Goal: Task Accomplishment & Management: Use online tool/utility

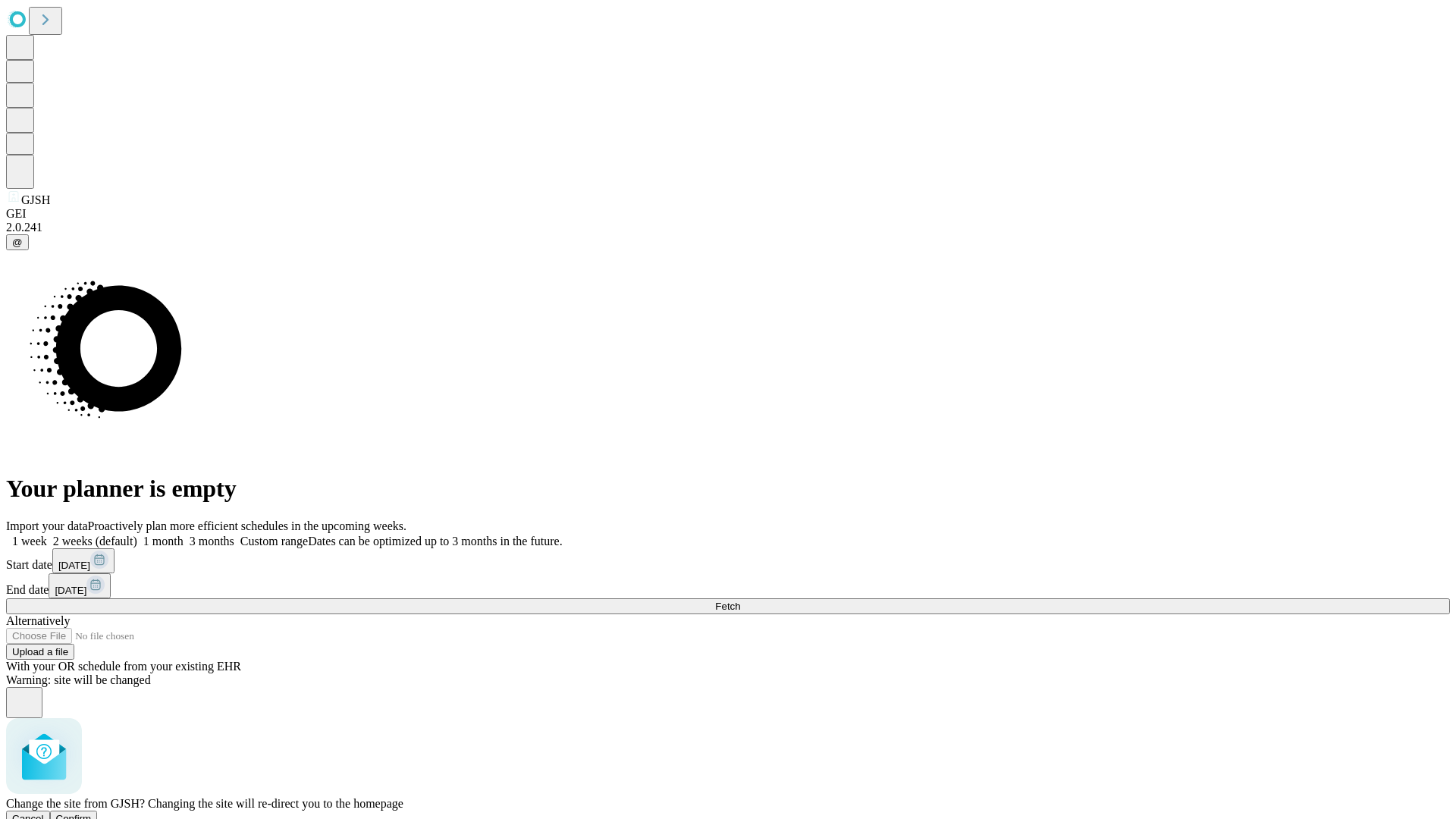
click at [92, 813] on span "Confirm" at bounding box center [74, 818] width 36 height 11
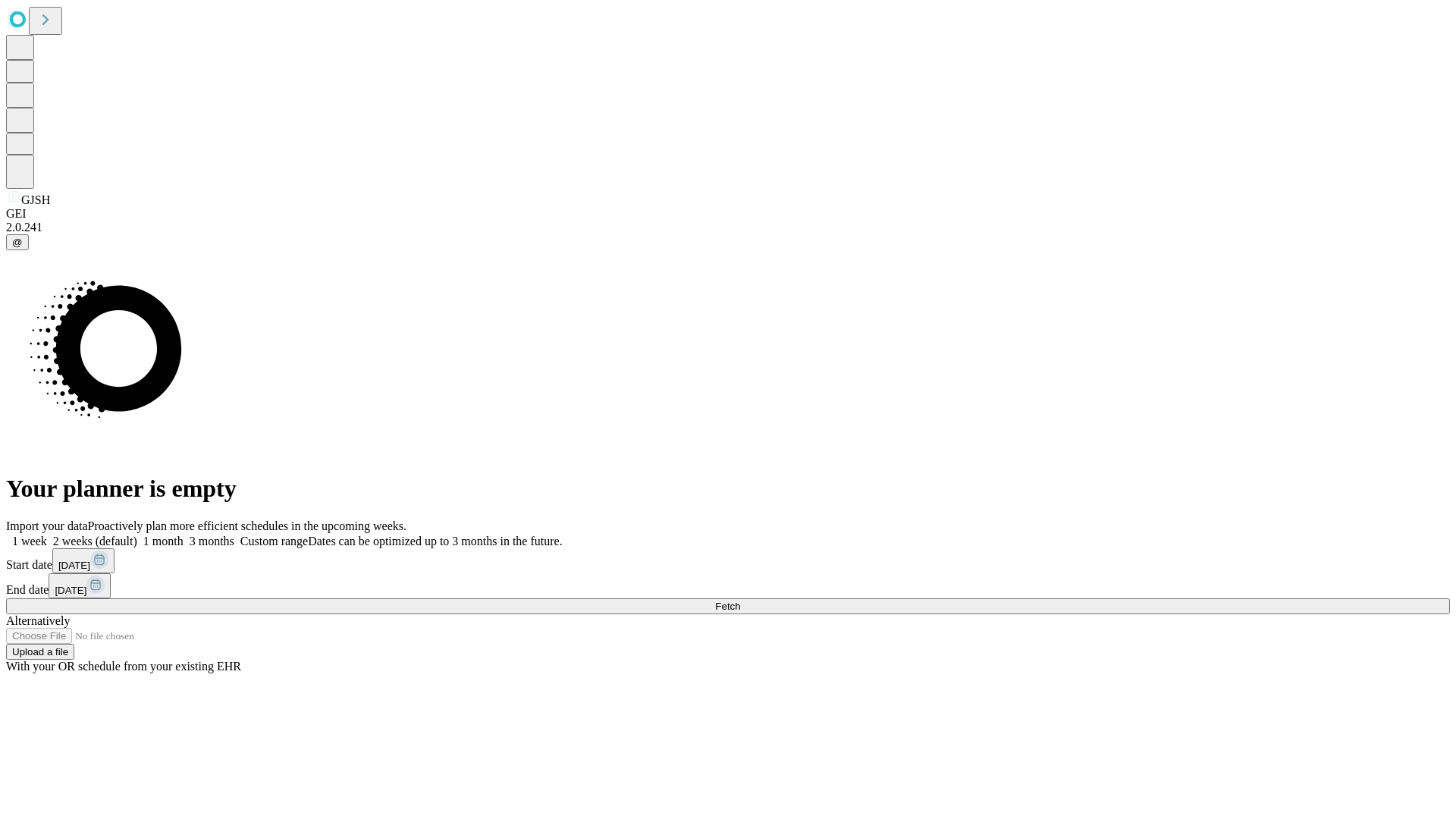
click at [47, 534] on label "1 week" at bounding box center [26, 540] width 41 height 13
click at [740, 601] on span "Fetch" at bounding box center [728, 606] width 25 height 11
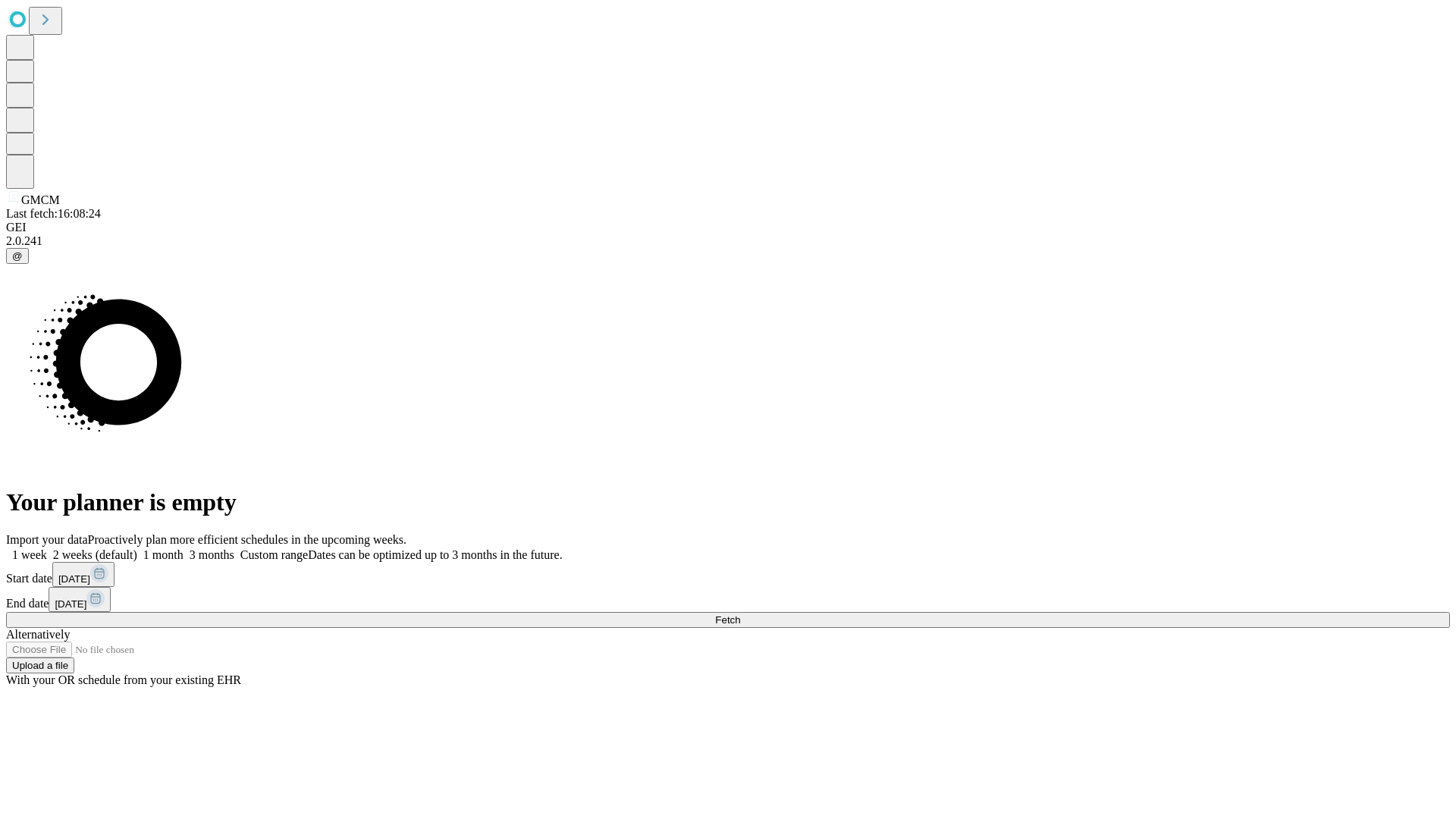
click at [47, 548] on label "1 week" at bounding box center [26, 554] width 41 height 13
click at [740, 614] on span "Fetch" at bounding box center [728, 619] width 25 height 11
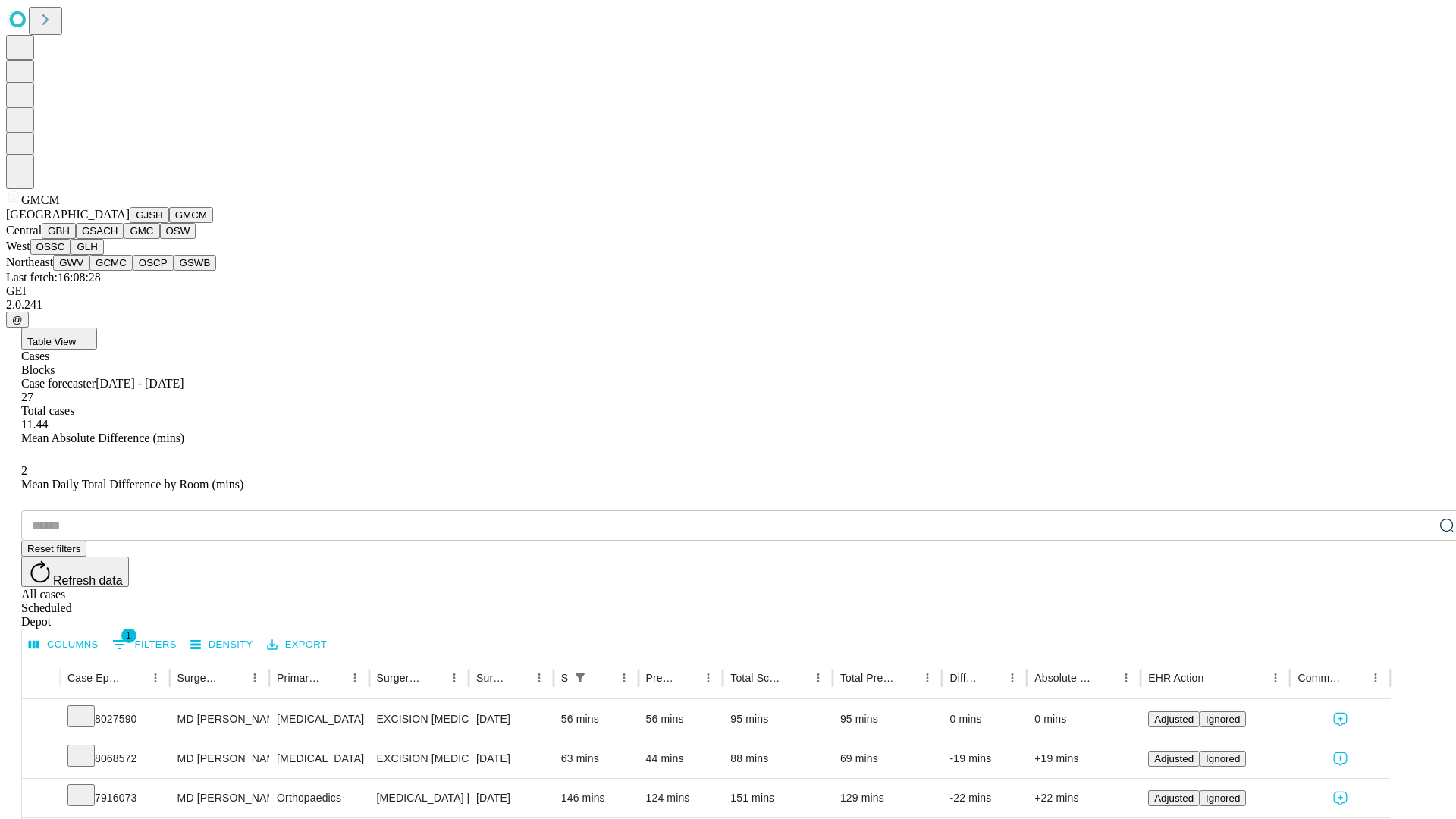
click at [76, 239] on button "GBH" at bounding box center [59, 231] width 34 height 16
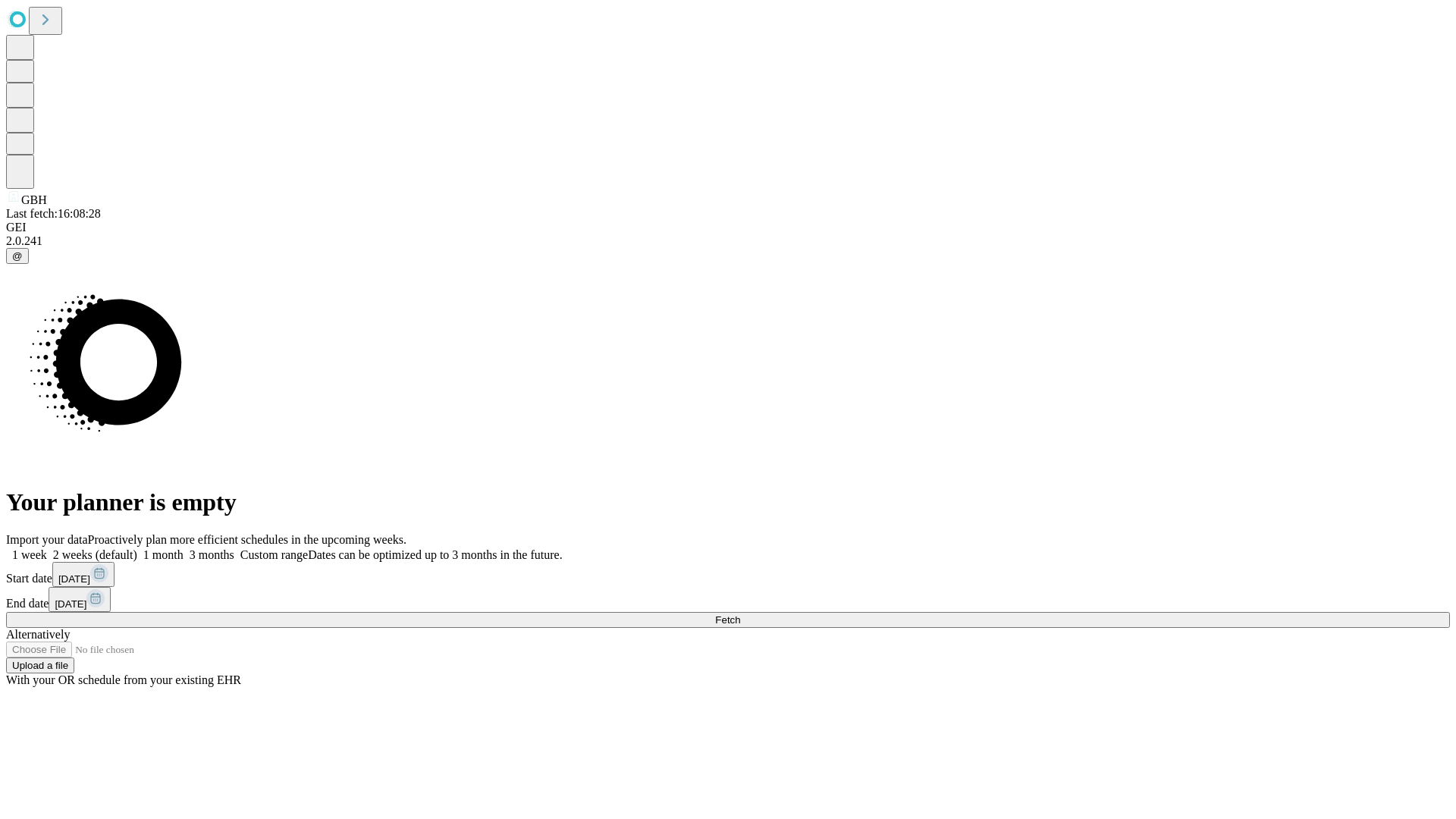
click at [47, 548] on label "1 week" at bounding box center [26, 554] width 41 height 13
click at [740, 614] on span "Fetch" at bounding box center [728, 619] width 25 height 11
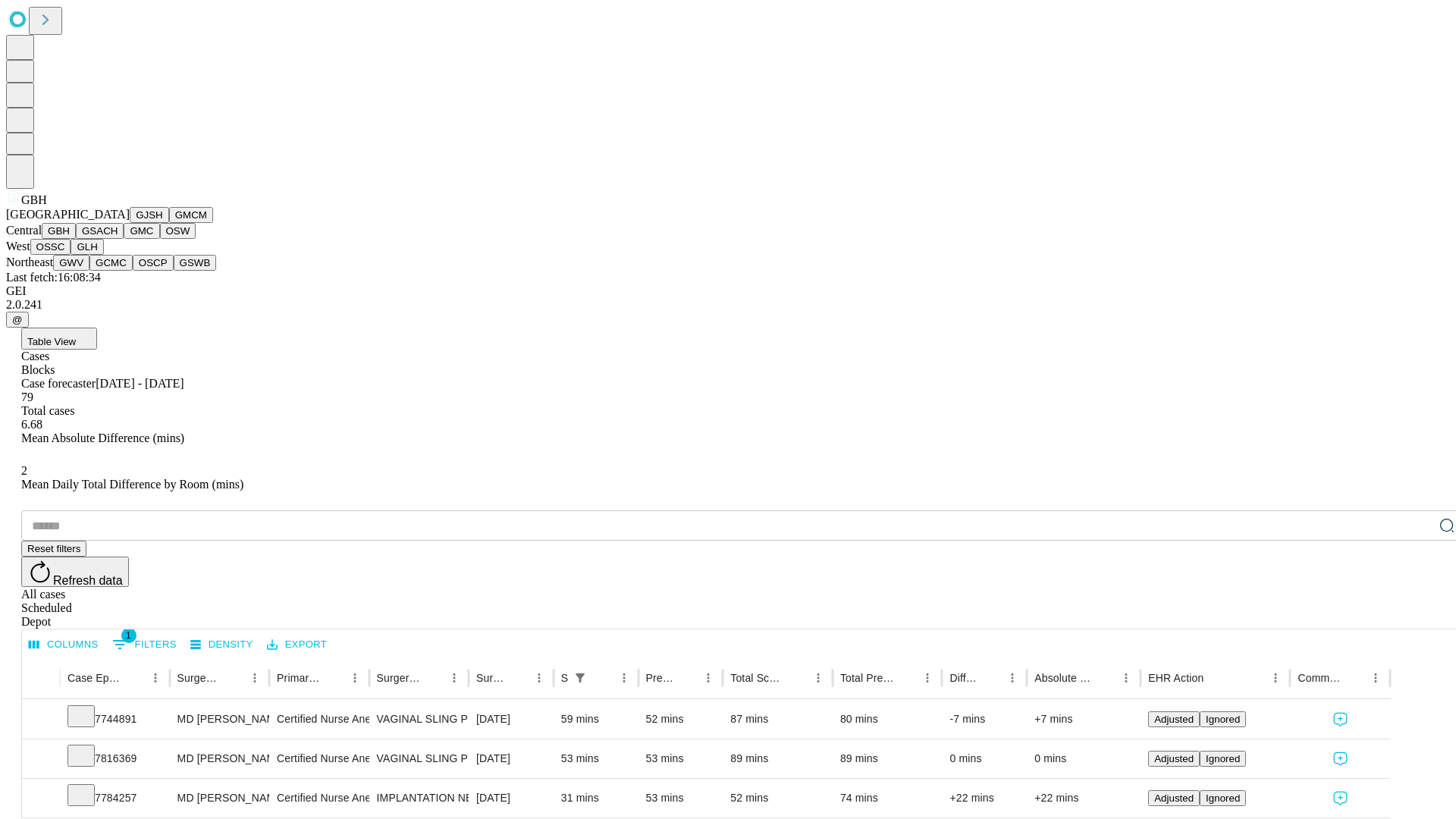
click at [117, 239] on button "GSACH" at bounding box center [100, 231] width 48 height 16
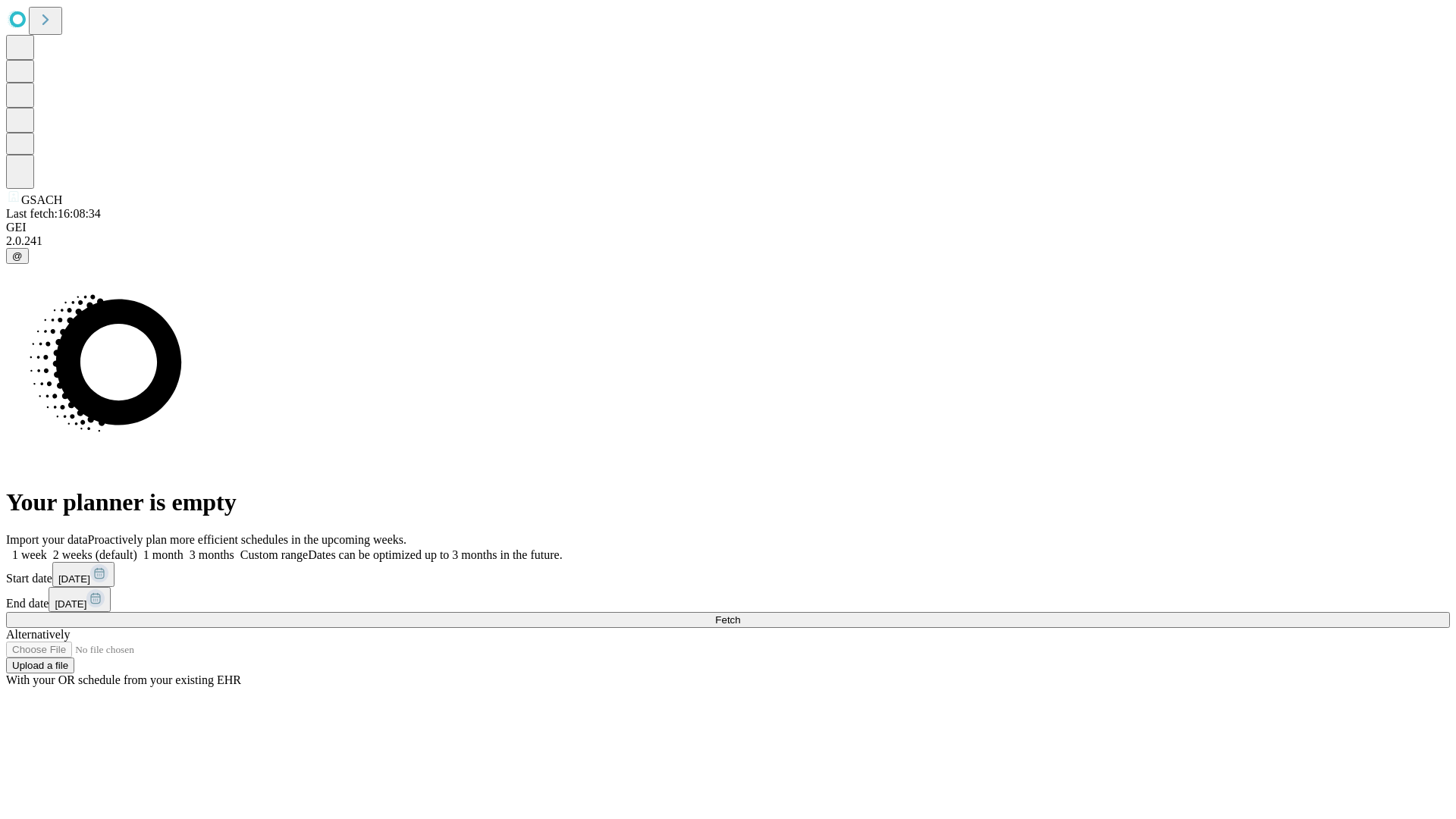
click at [47, 548] on label "1 week" at bounding box center [26, 554] width 41 height 13
click at [740, 614] on span "Fetch" at bounding box center [728, 619] width 25 height 11
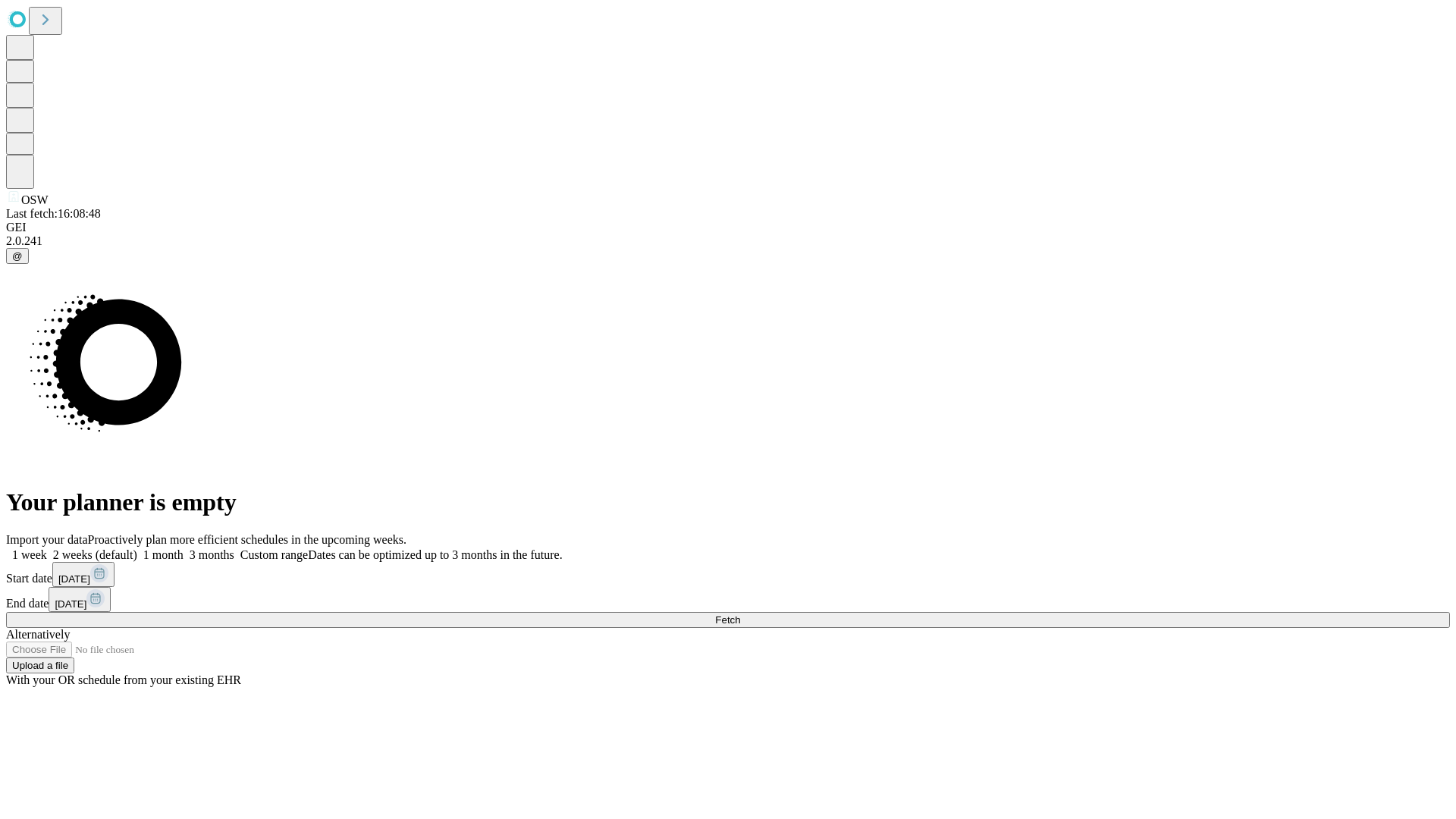
click at [47, 548] on label "1 week" at bounding box center [26, 554] width 41 height 13
click at [740, 614] on span "Fetch" at bounding box center [728, 619] width 25 height 11
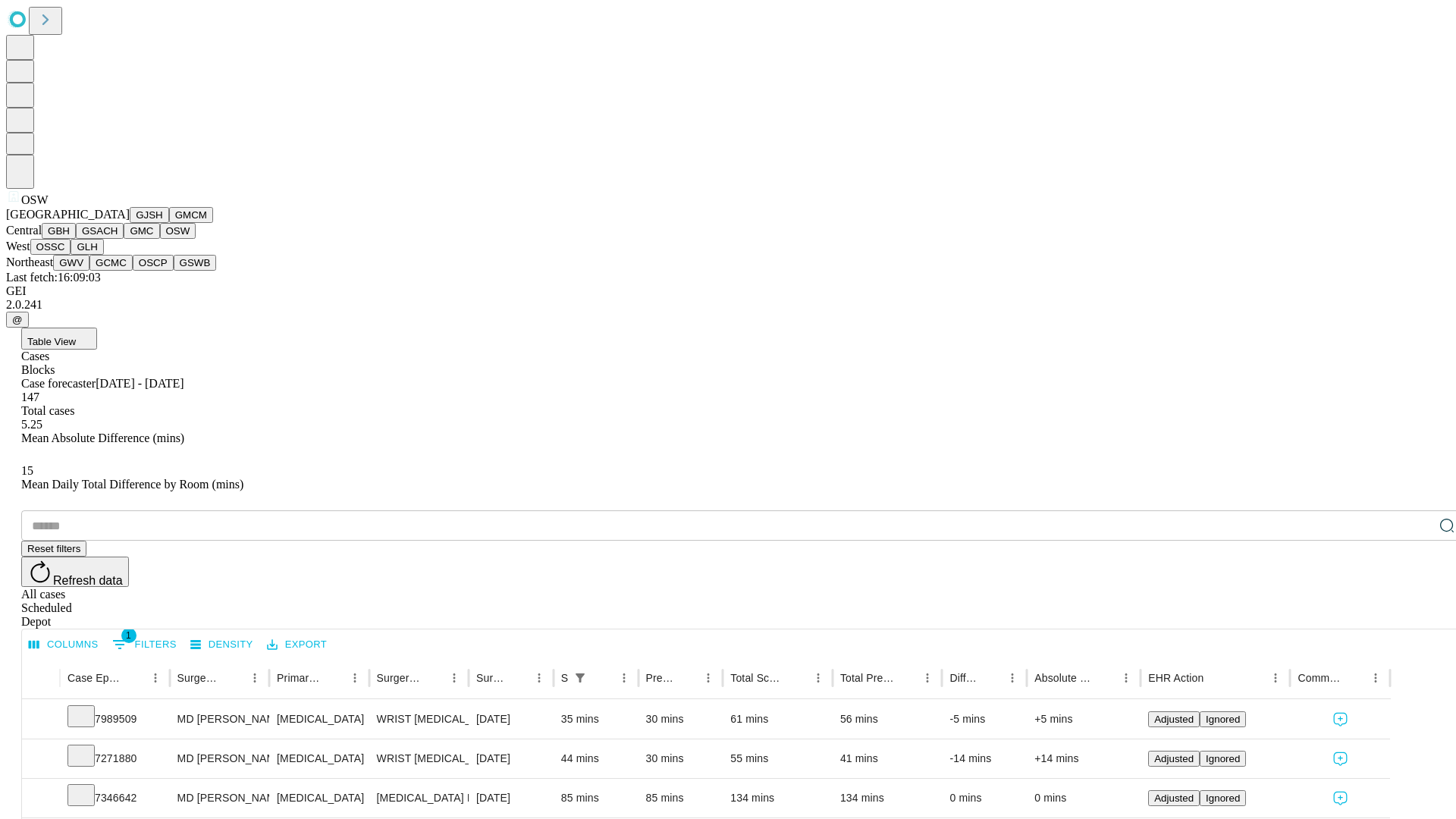
click at [71, 255] on button "OSSC" at bounding box center [51, 247] width 41 height 16
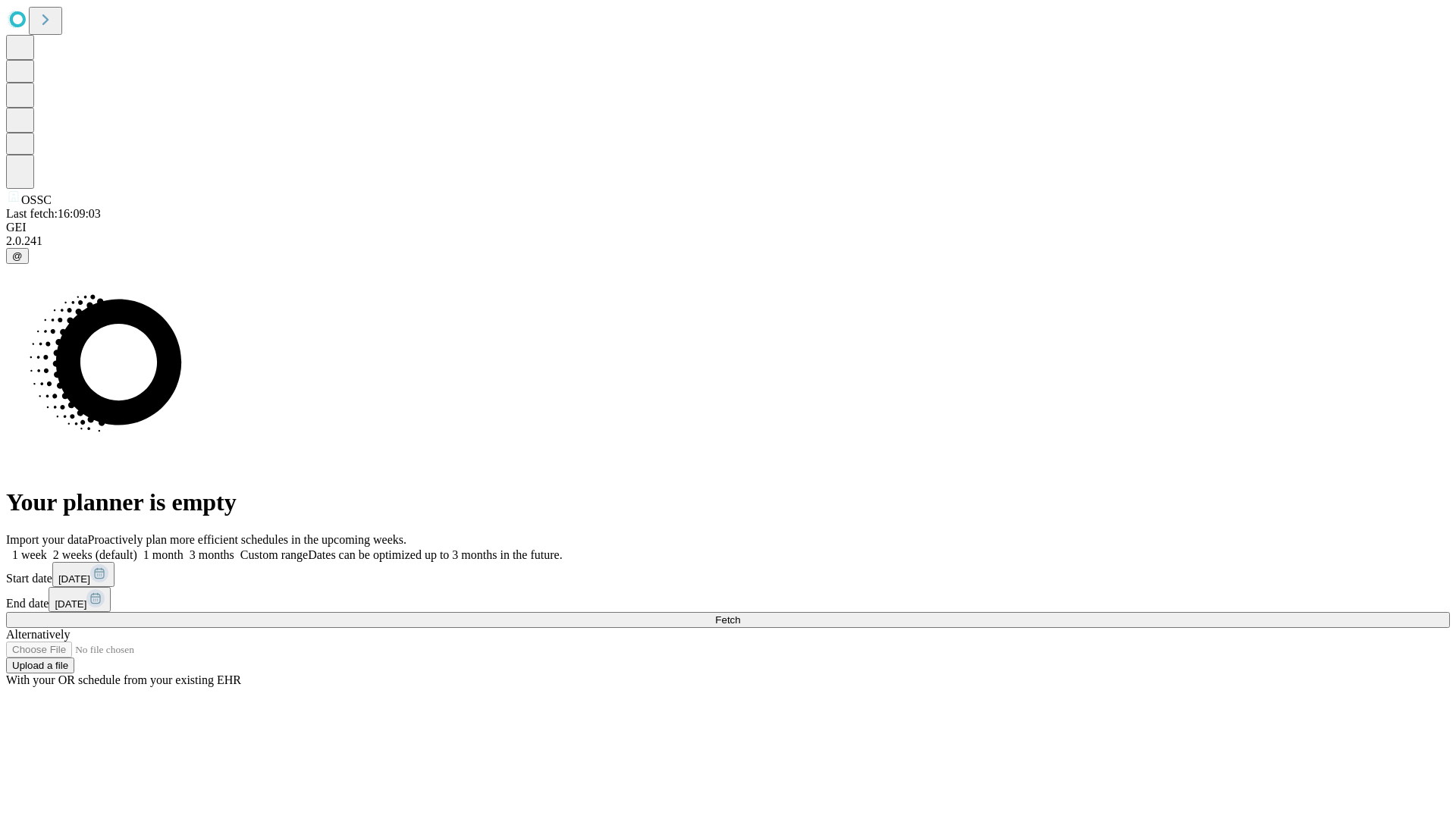
click at [47, 548] on label "1 week" at bounding box center [26, 554] width 41 height 13
click at [740, 614] on span "Fetch" at bounding box center [728, 619] width 25 height 11
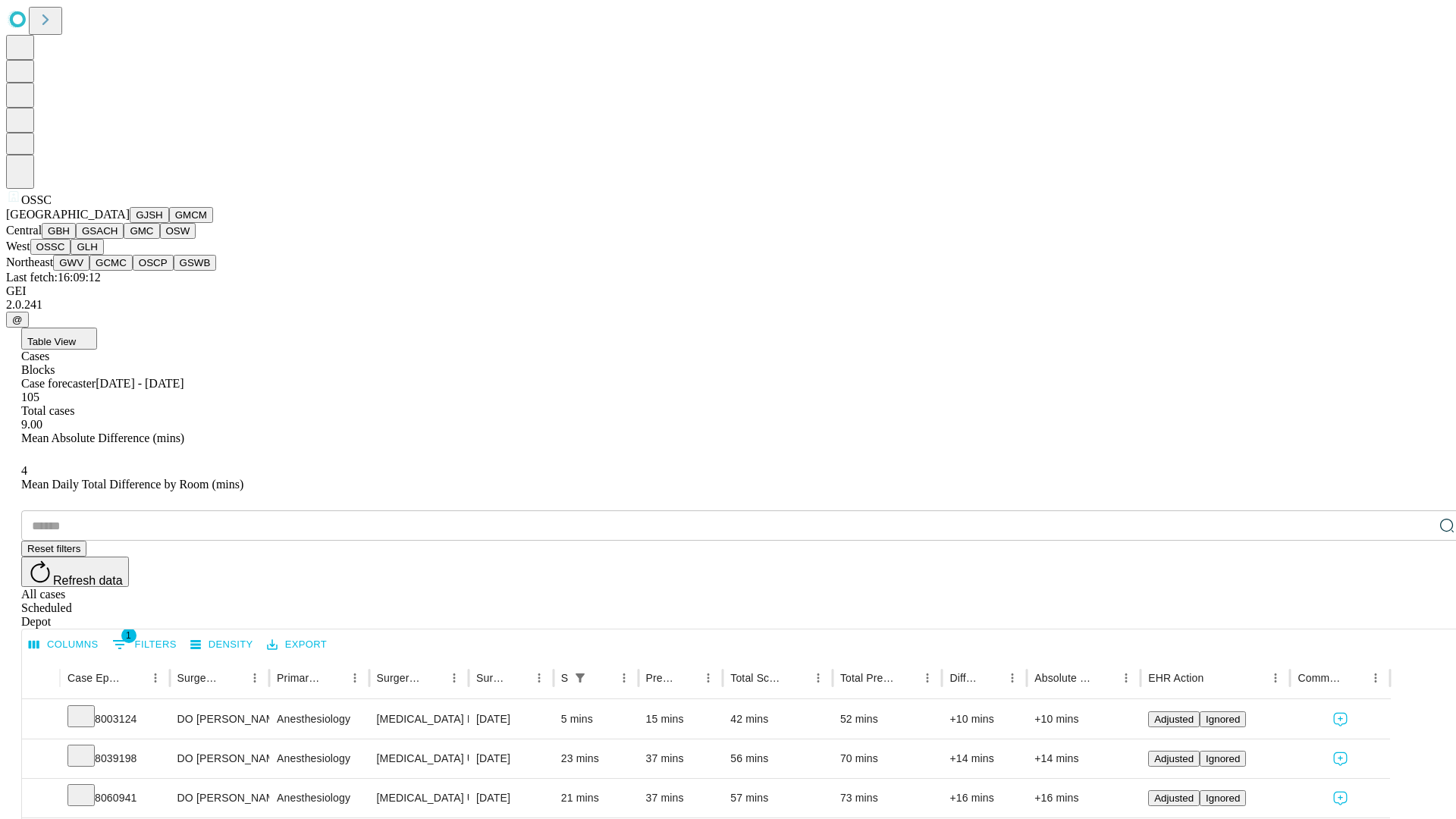
click at [103, 255] on button "GLH" at bounding box center [87, 247] width 32 height 16
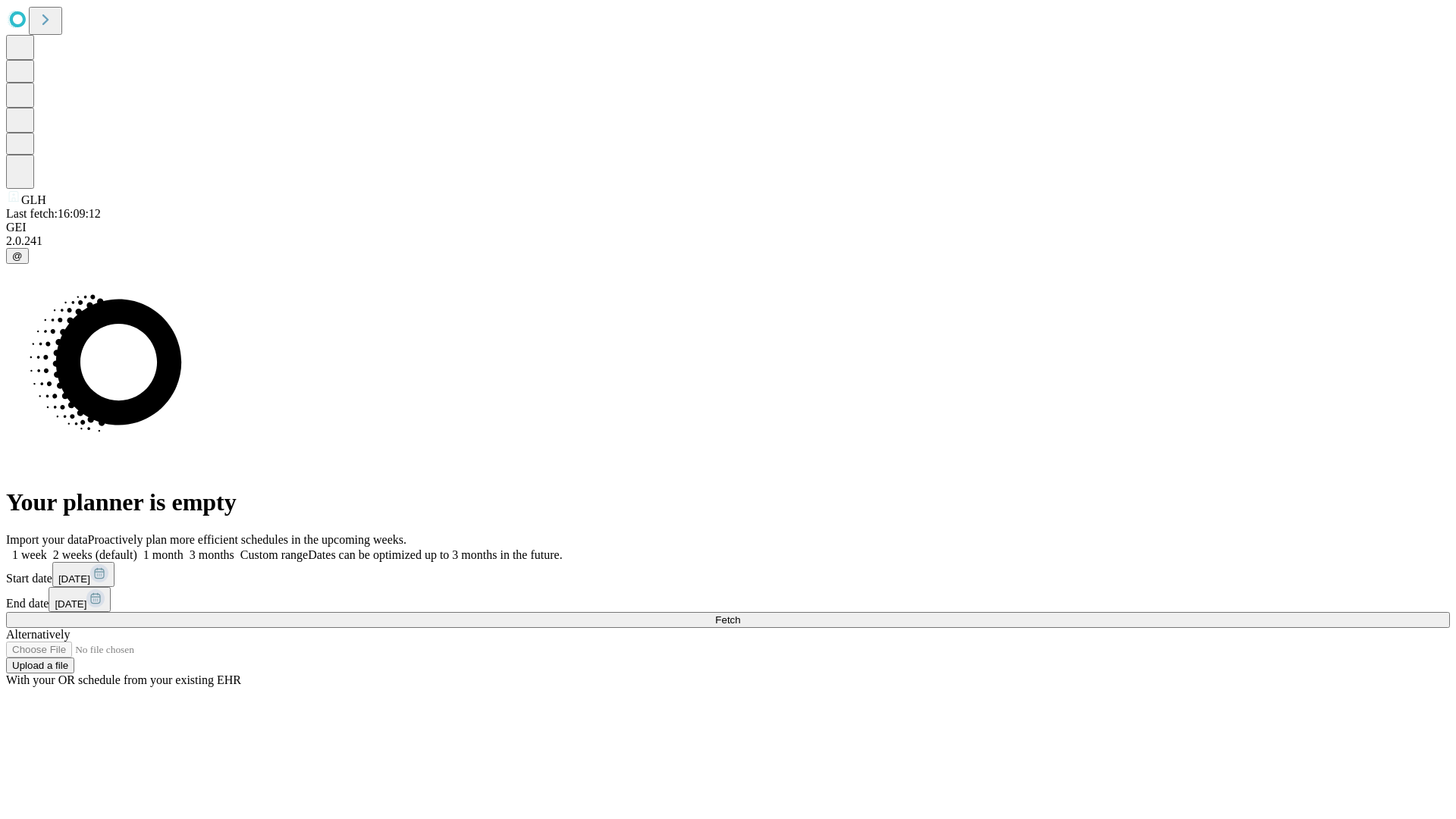
click at [47, 548] on label "1 week" at bounding box center [26, 554] width 41 height 13
click at [740, 614] on span "Fetch" at bounding box center [728, 619] width 25 height 11
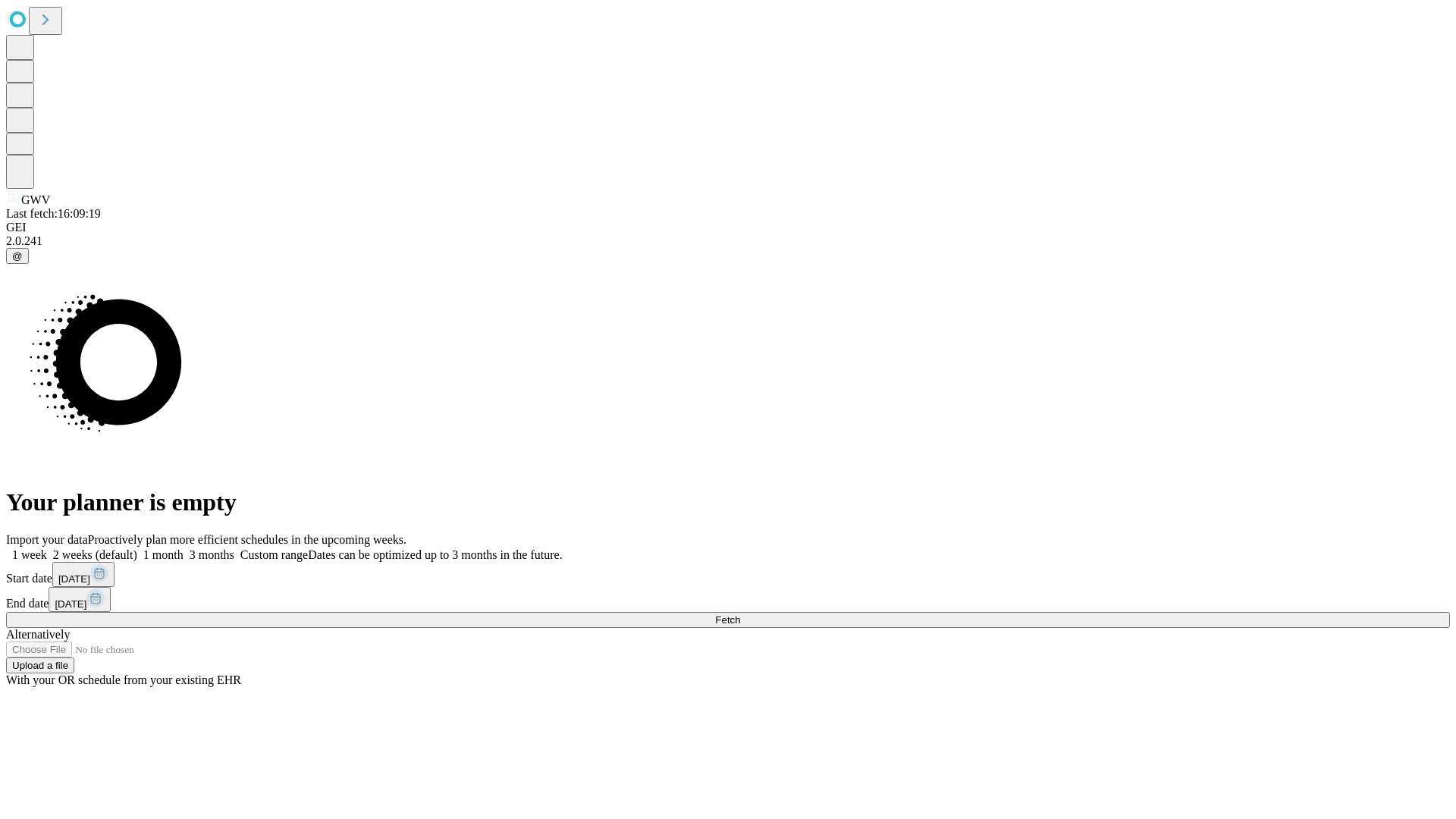
click at [47, 548] on label "1 week" at bounding box center [26, 554] width 41 height 13
click at [740, 614] on span "Fetch" at bounding box center [728, 619] width 25 height 11
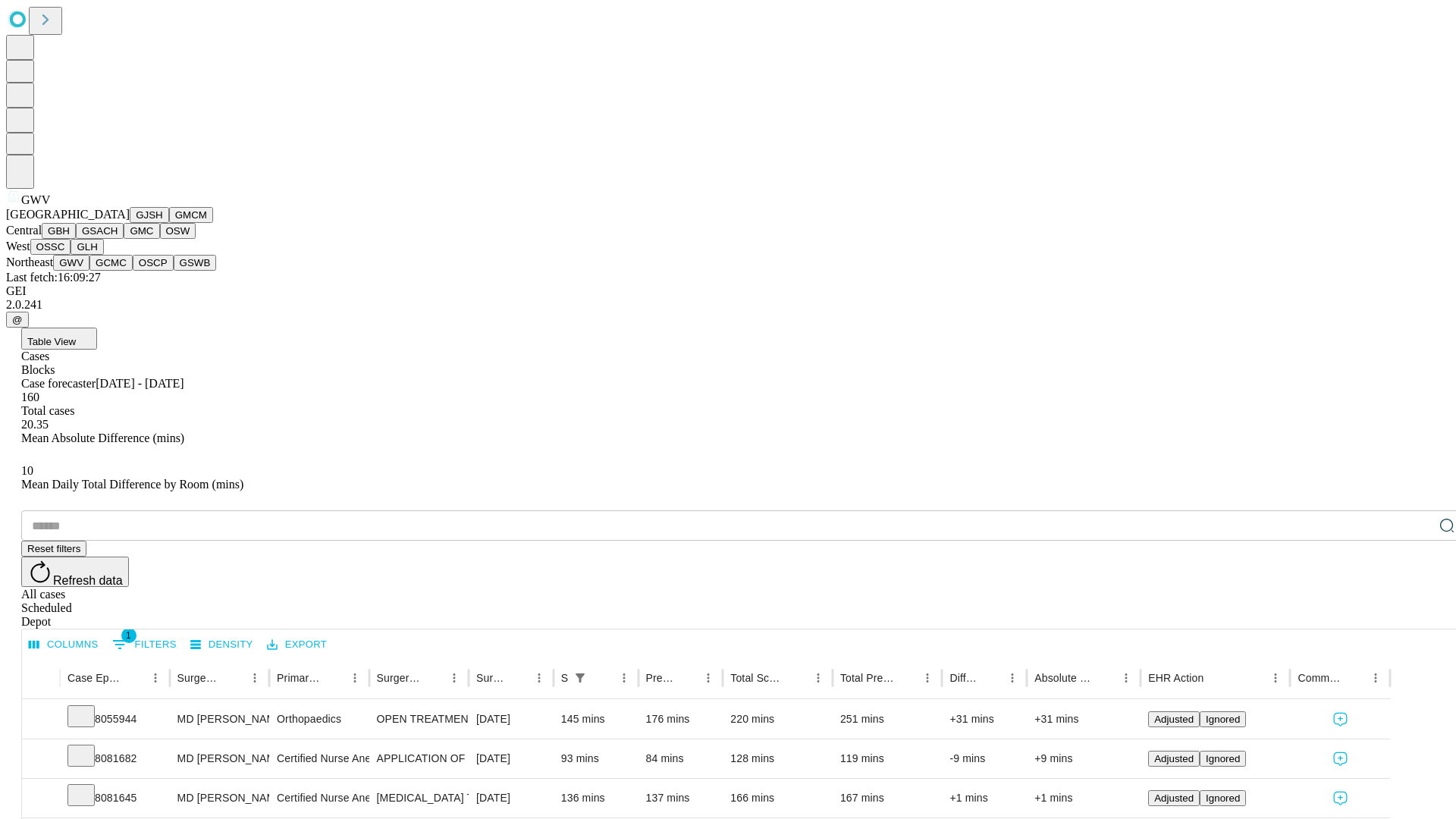
click at [117, 271] on button "GCMC" at bounding box center [110, 263] width 43 height 16
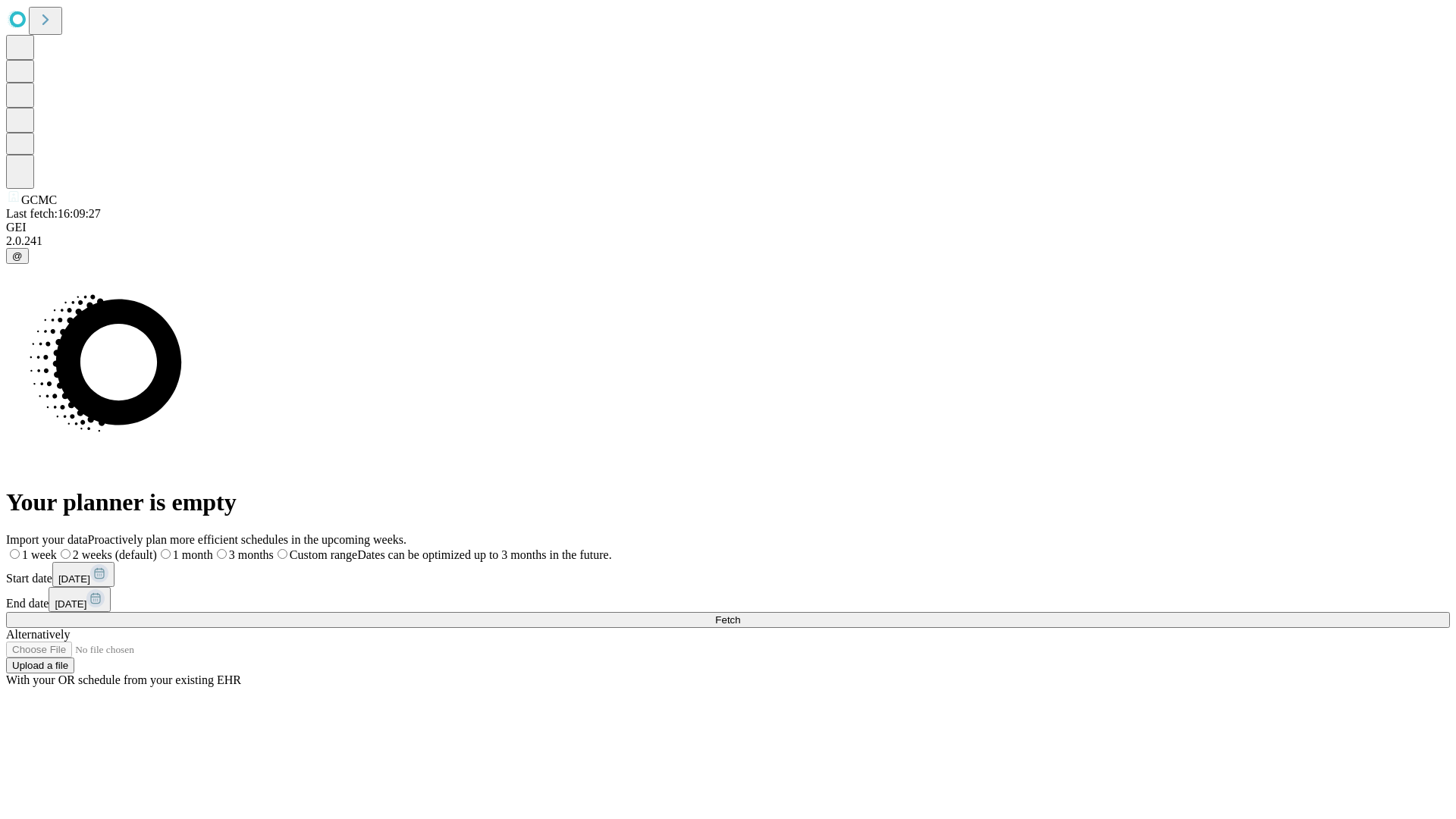
click at [57, 548] on label "1 week" at bounding box center [32, 554] width 51 height 13
click at [740, 614] on span "Fetch" at bounding box center [728, 619] width 25 height 11
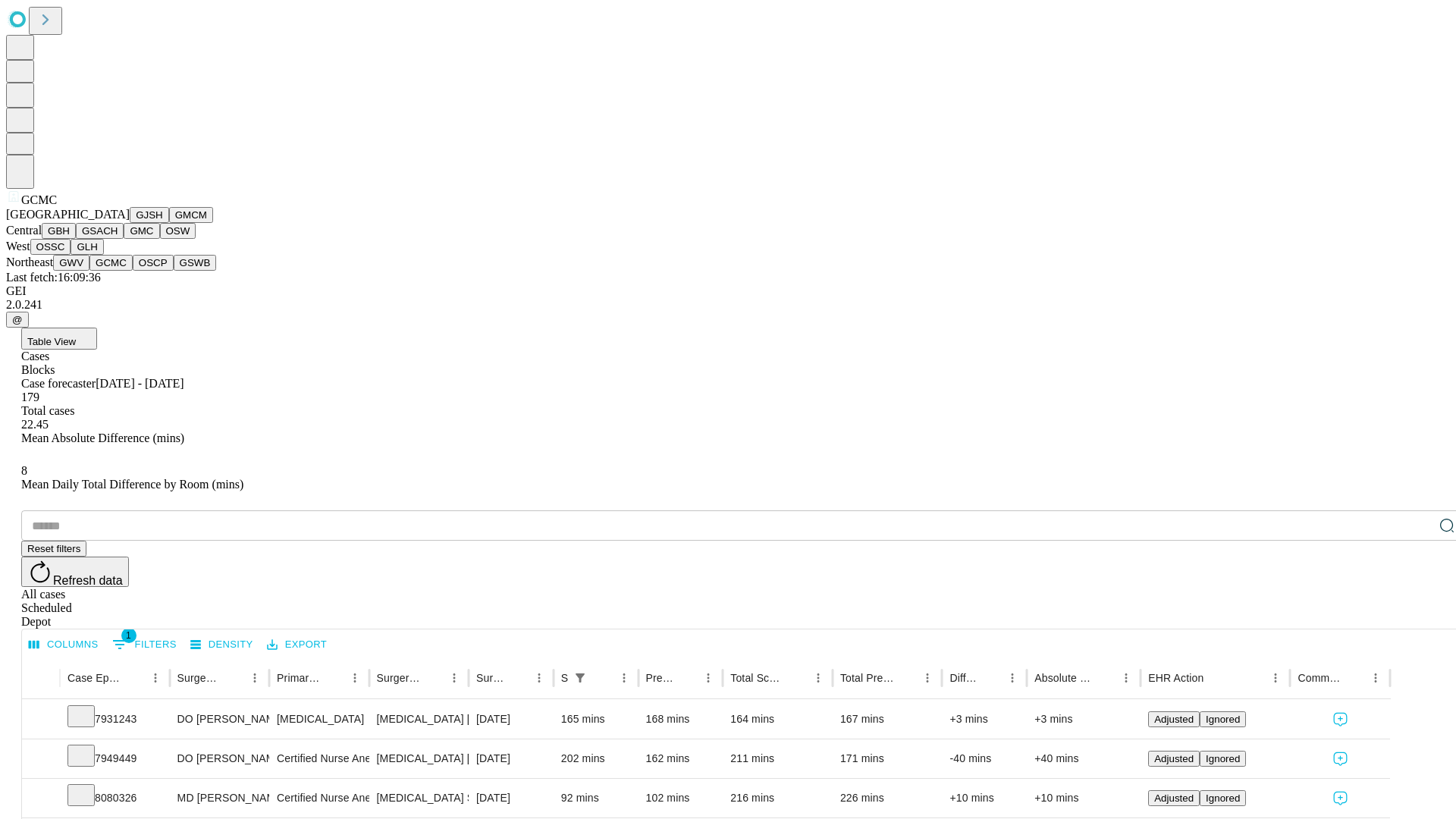
click at [133, 271] on button "OSCP" at bounding box center [153, 263] width 41 height 16
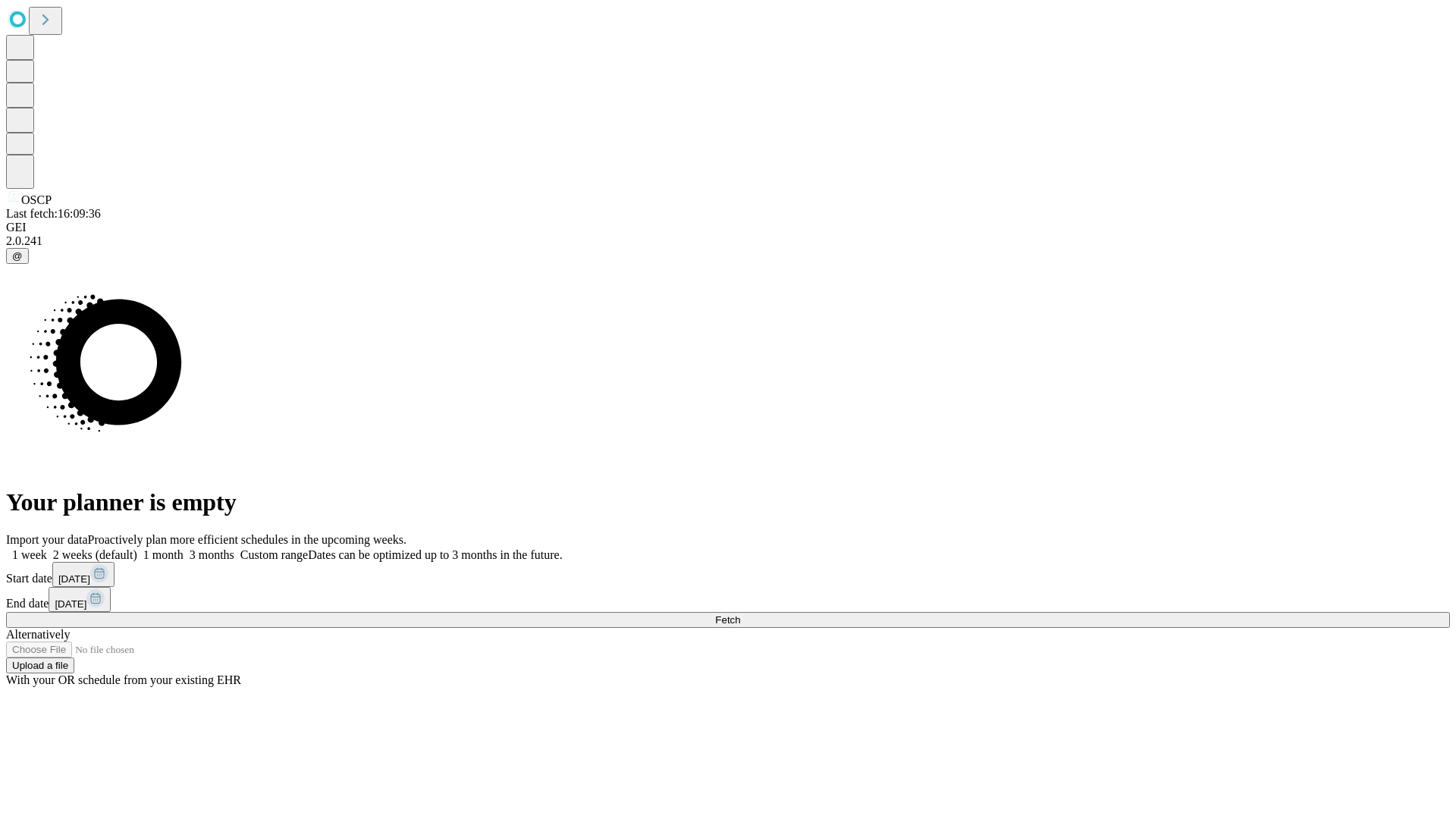
click at [47, 548] on label "1 week" at bounding box center [26, 554] width 41 height 13
click at [740, 614] on span "Fetch" at bounding box center [728, 619] width 25 height 11
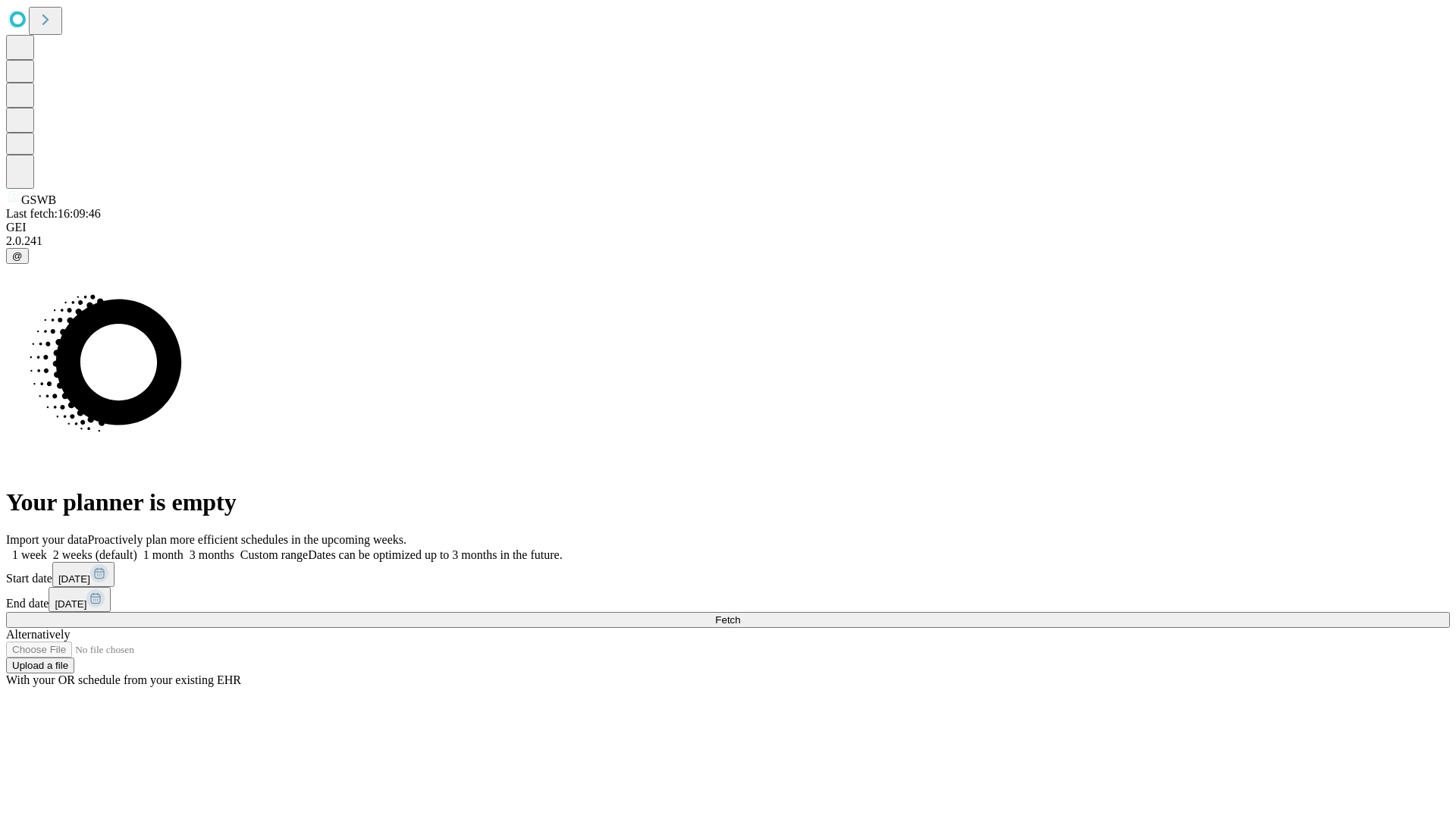
click at [740, 614] on span "Fetch" at bounding box center [728, 619] width 25 height 11
